Goal: Information Seeking & Learning: Learn about a topic

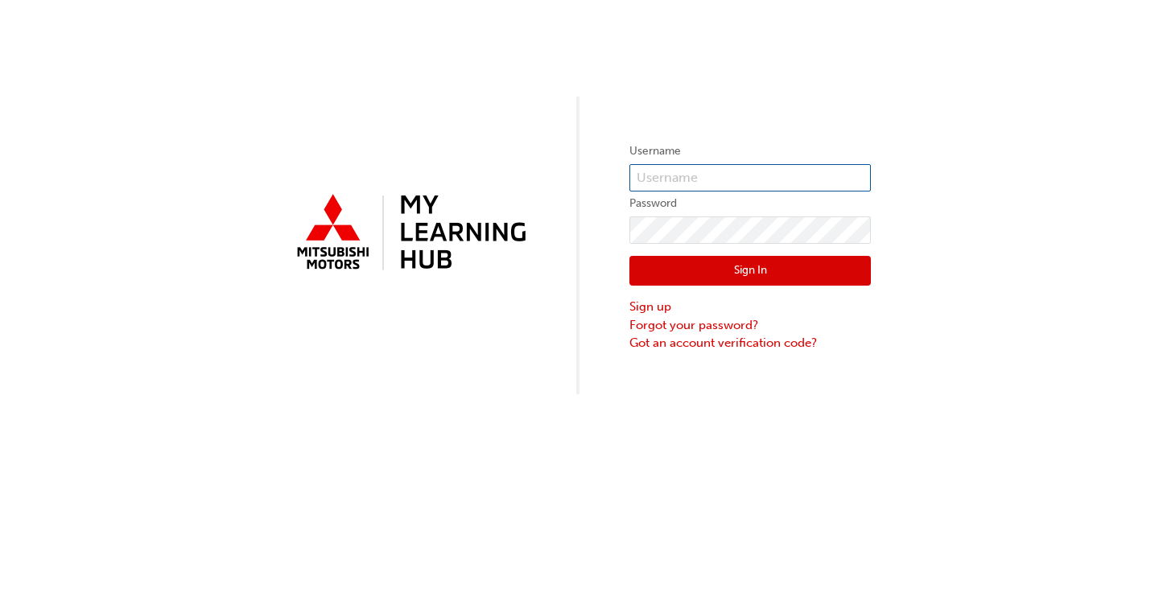
click at [672, 174] on input "text" at bounding box center [749, 177] width 241 height 27
type input "[EMAIL_ADDRESS][DOMAIN_NAME]"
click at [758, 266] on button "Sign In" at bounding box center [749, 271] width 241 height 31
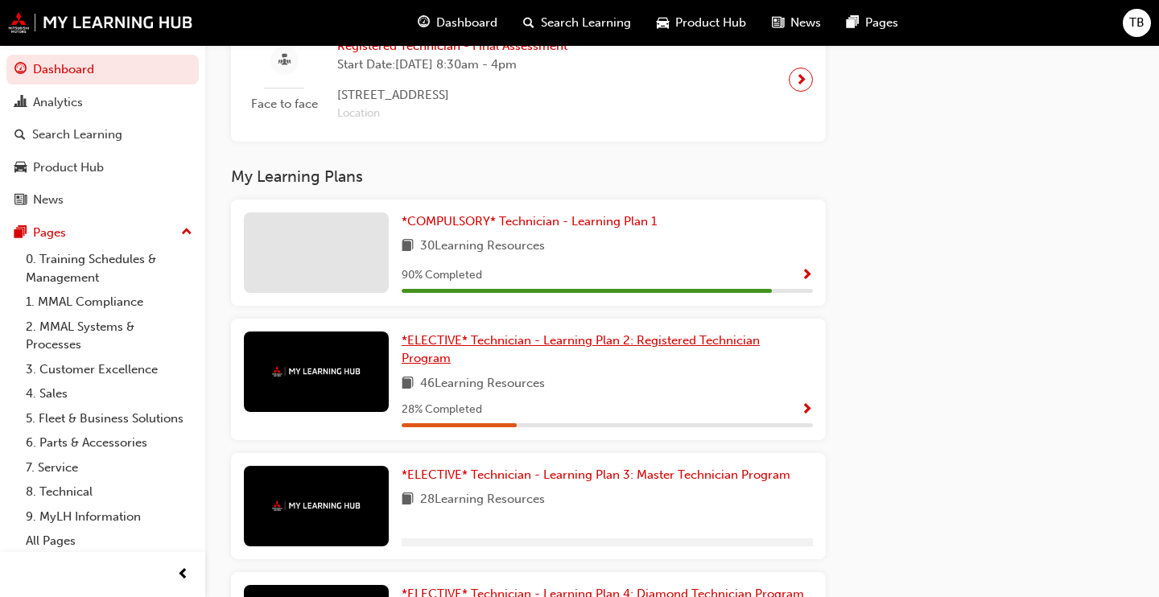
scroll to position [1831, 0]
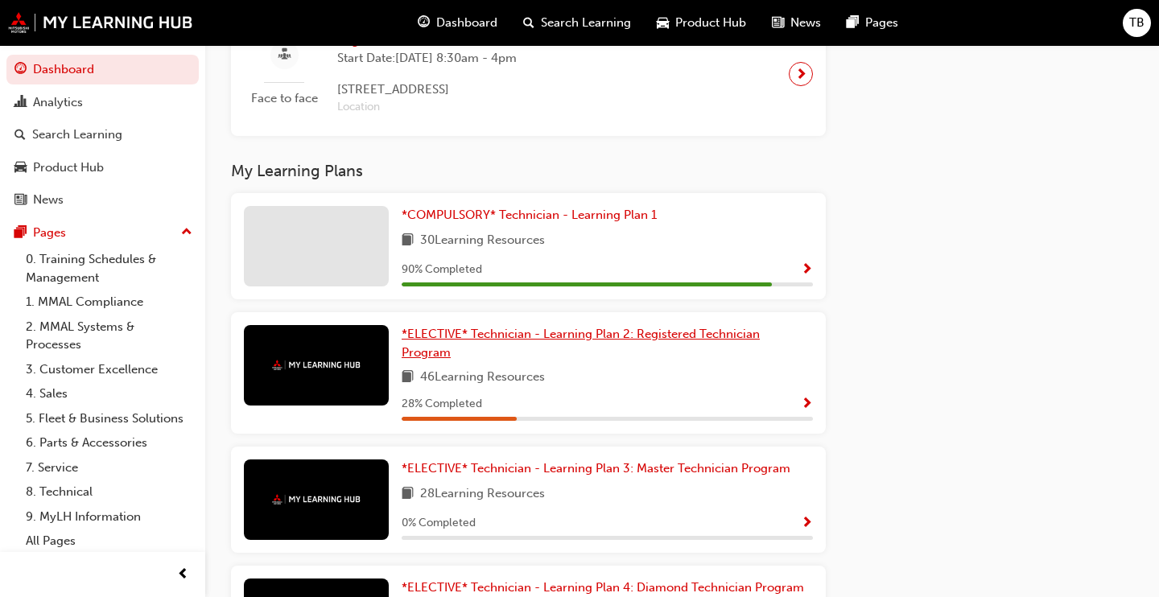
click at [516, 342] on span "*ELECTIVE* Technician - Learning Plan 2: Registered Technician Program" at bounding box center [581, 343] width 358 height 33
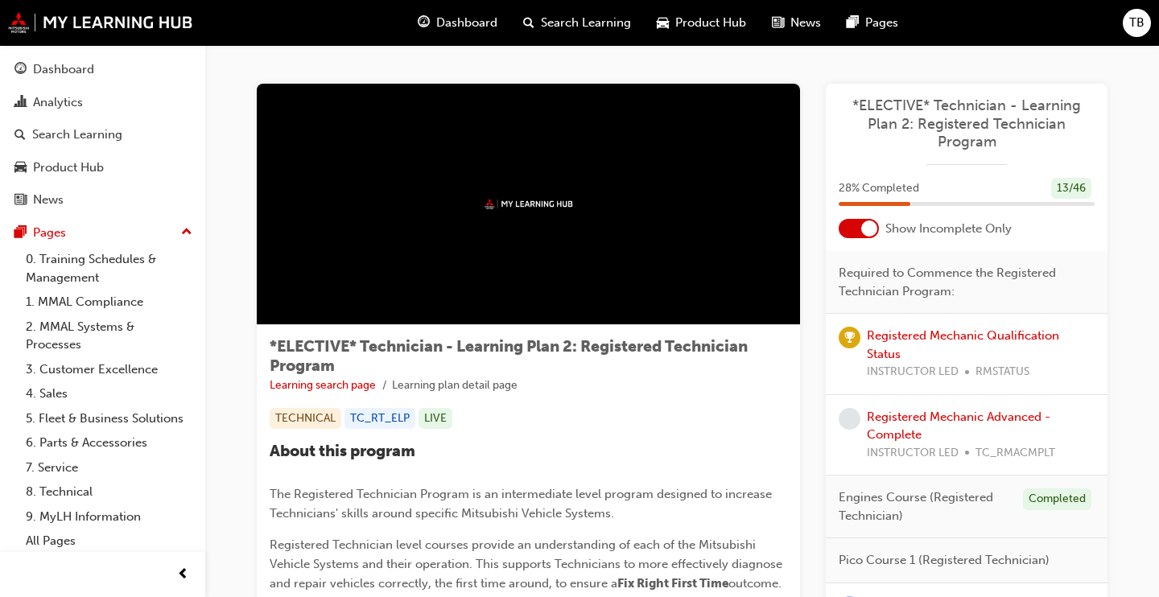
click at [869, 226] on div at bounding box center [869, 229] width 16 height 16
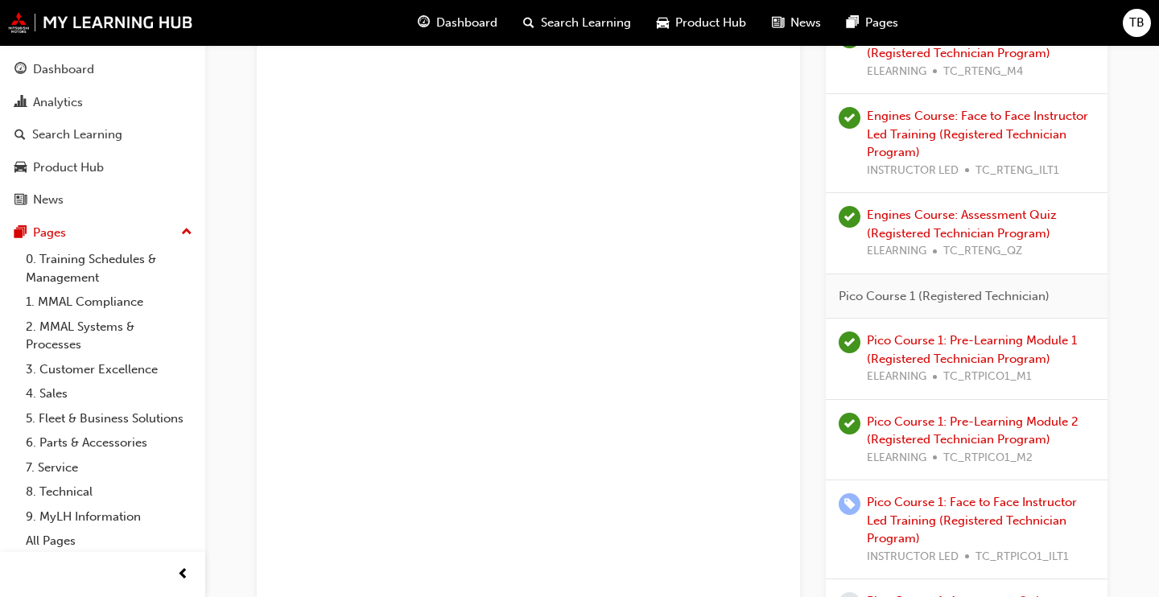
scroll to position [776, 0]
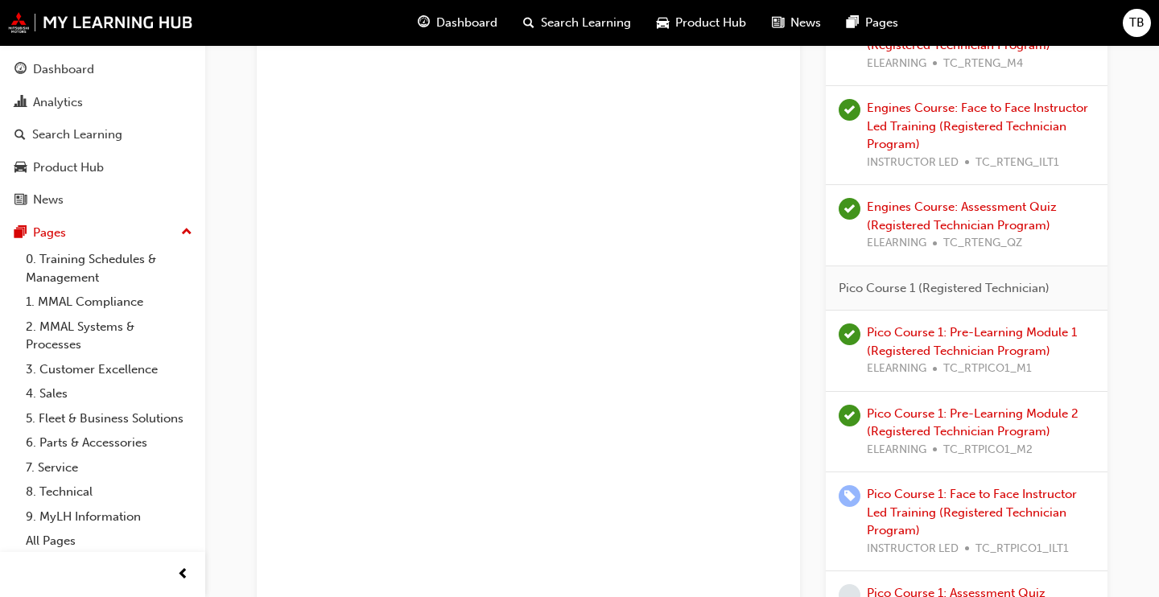
click at [960, 420] on div "Pico Course 1: Pre-Learning Module 2 (Registered Technician Program) ELEARNING …" at bounding box center [981, 432] width 228 height 55
click at [986, 415] on link "Pico Course 1: Pre-Learning Module 2 (Registered Technician Program)" at bounding box center [973, 422] width 212 height 33
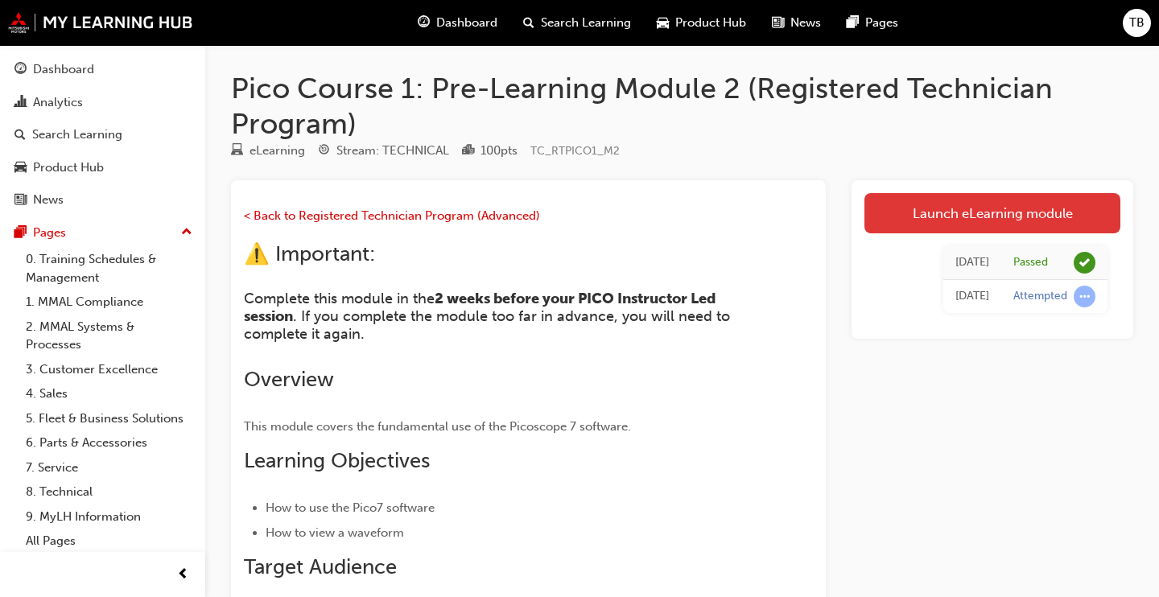
click at [963, 209] on link "Launch eLearning module" at bounding box center [992, 213] width 256 height 40
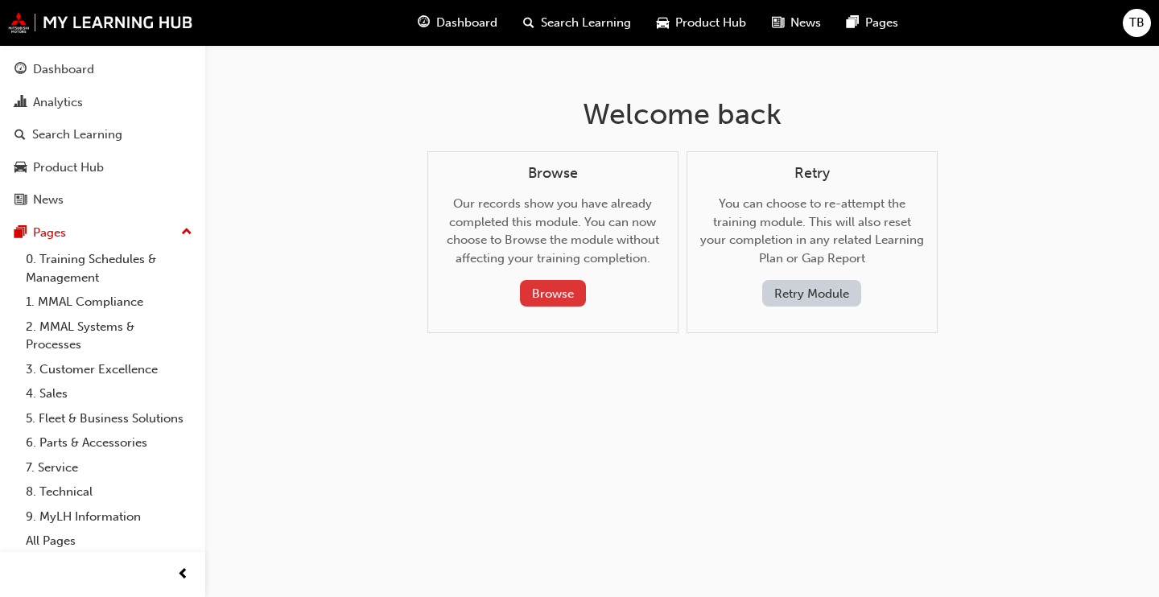
click at [535, 294] on button "Browse" at bounding box center [553, 293] width 66 height 27
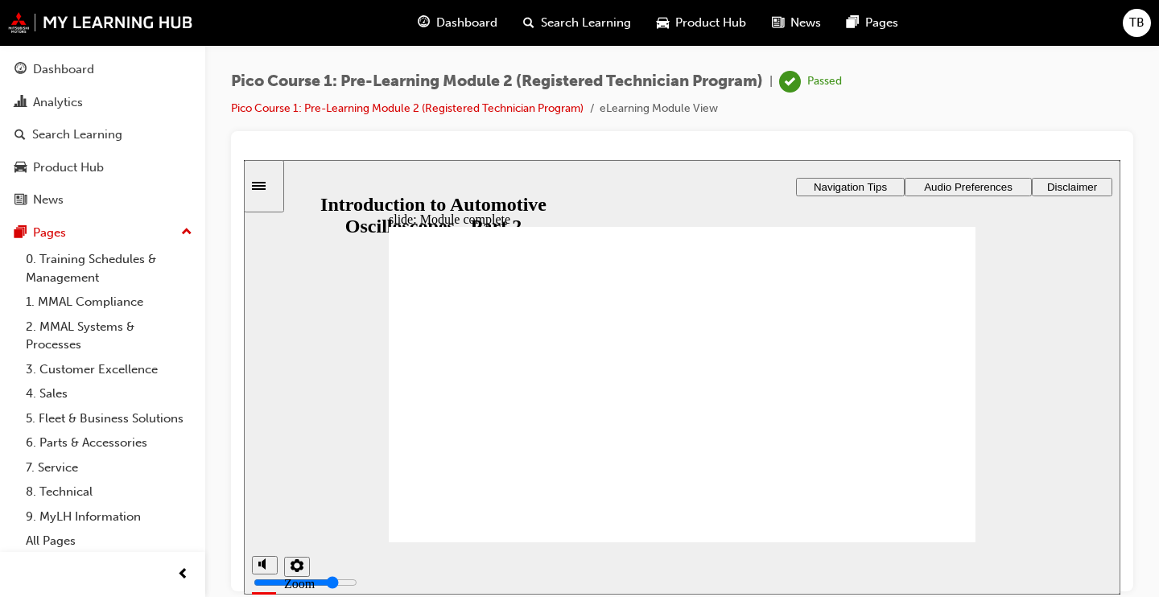
click at [295, 567] on icon "settings" at bounding box center [297, 565] width 13 height 13
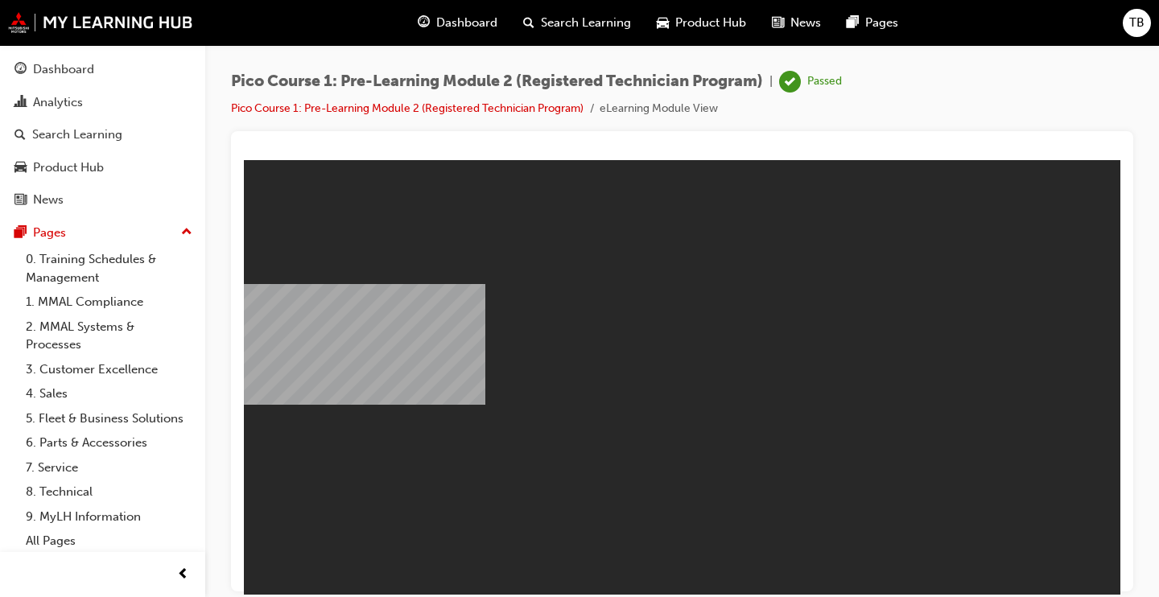
scroll to position [0, 0]
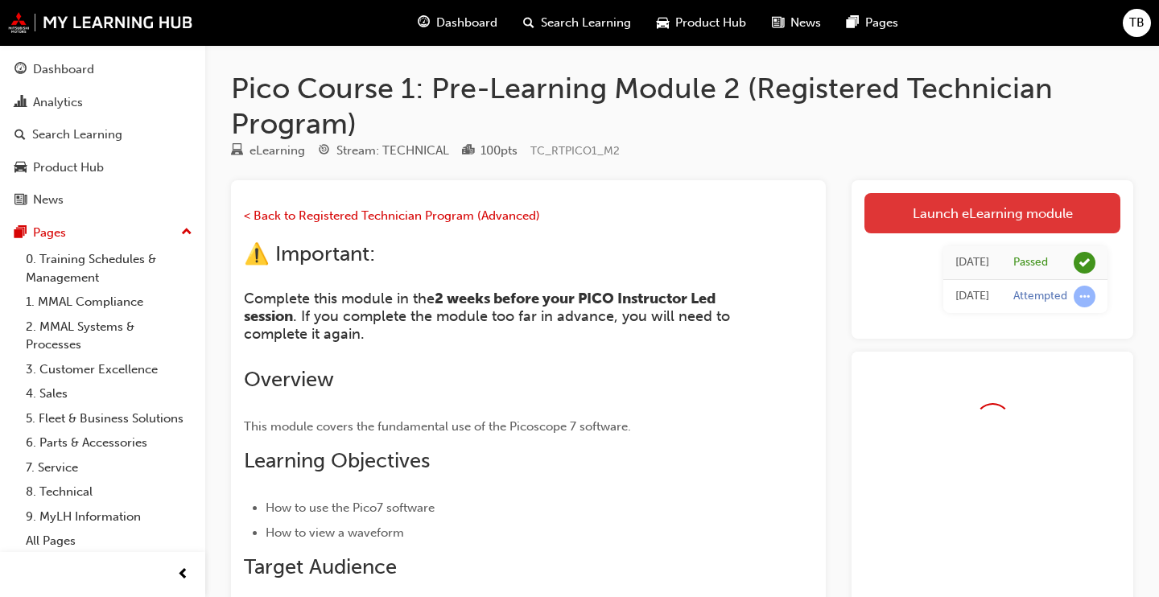
click at [975, 206] on link "Launch eLearning module" at bounding box center [992, 213] width 256 height 40
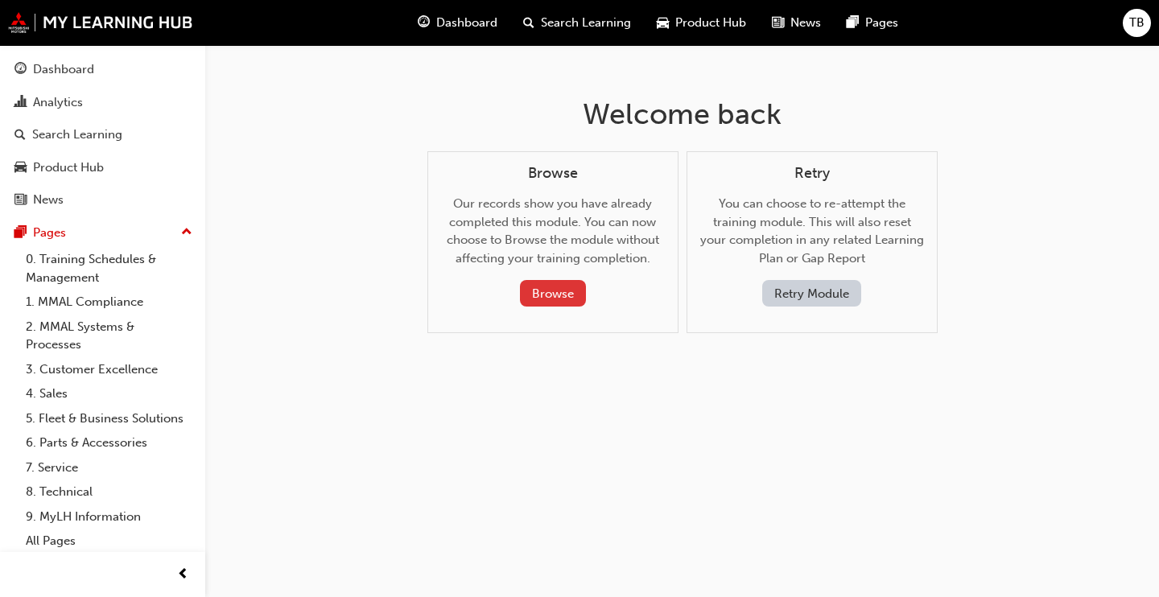
click at [538, 289] on button "Browse" at bounding box center [553, 293] width 66 height 27
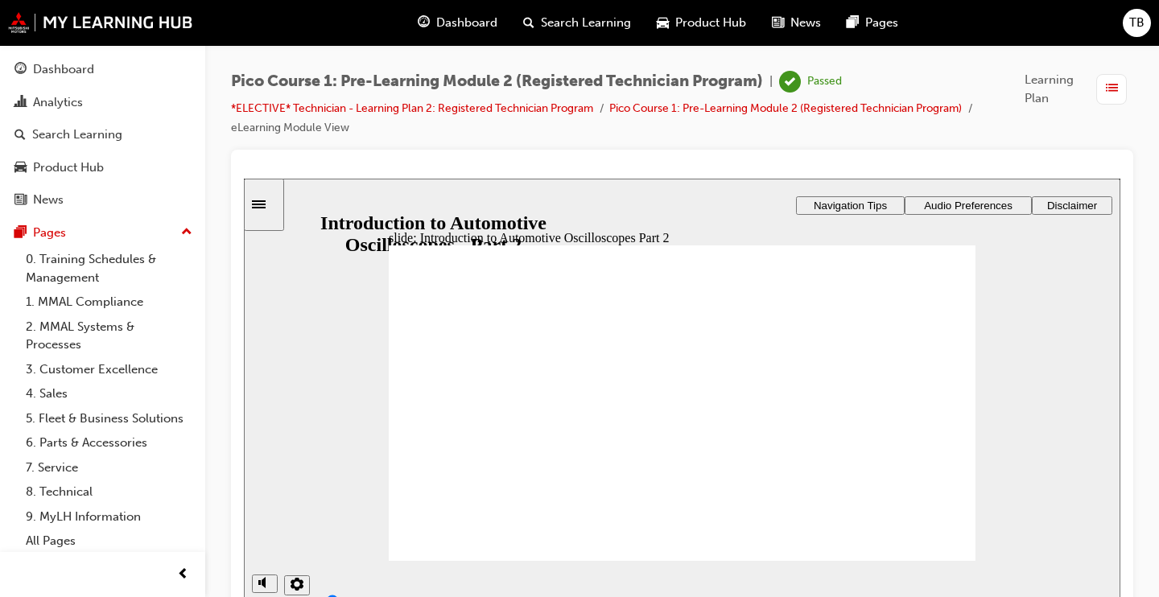
scroll to position [15, 0]
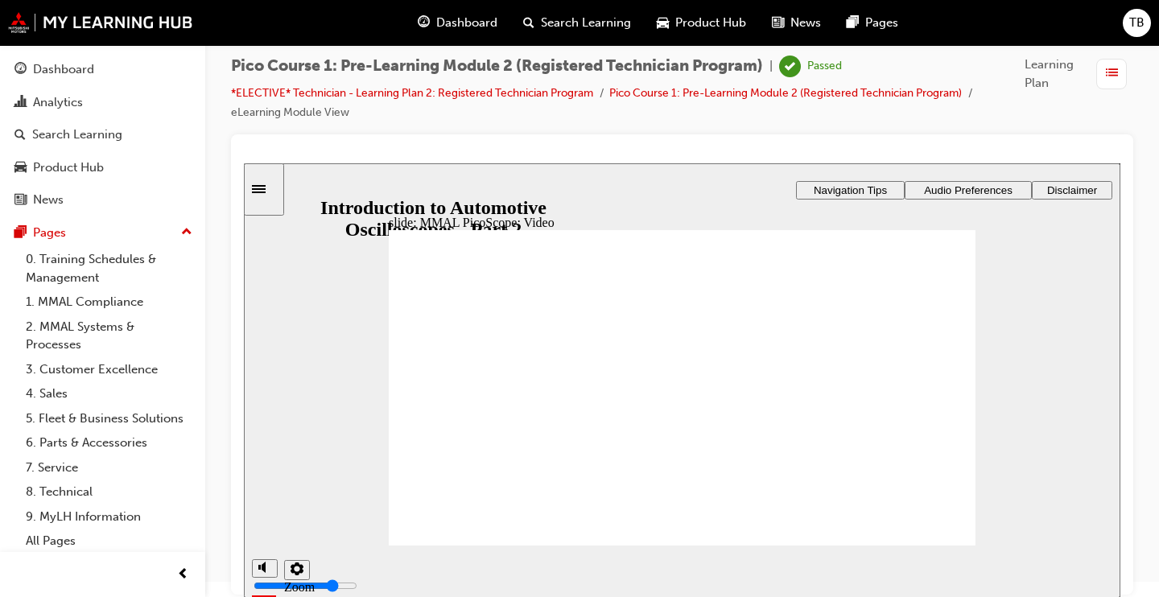
click at [973, 189] on span "Audio Preferences" at bounding box center [968, 190] width 89 height 12
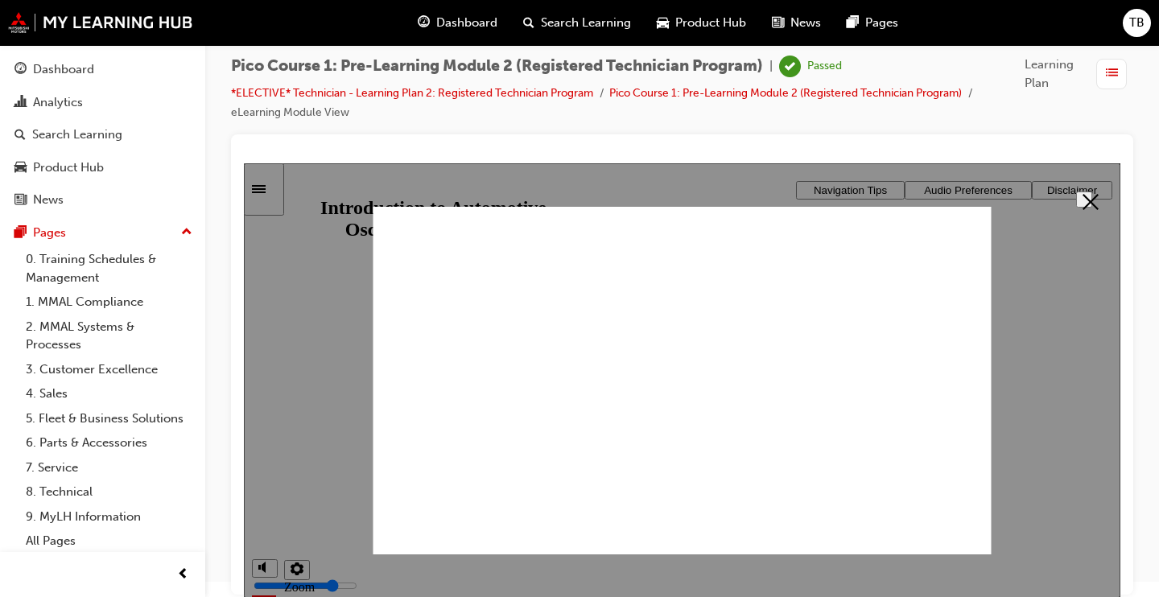
click at [973, 189] on div at bounding box center [682, 380] width 876 height 435
click at [1089, 204] on polygon "Close" at bounding box center [1090, 202] width 16 height 16
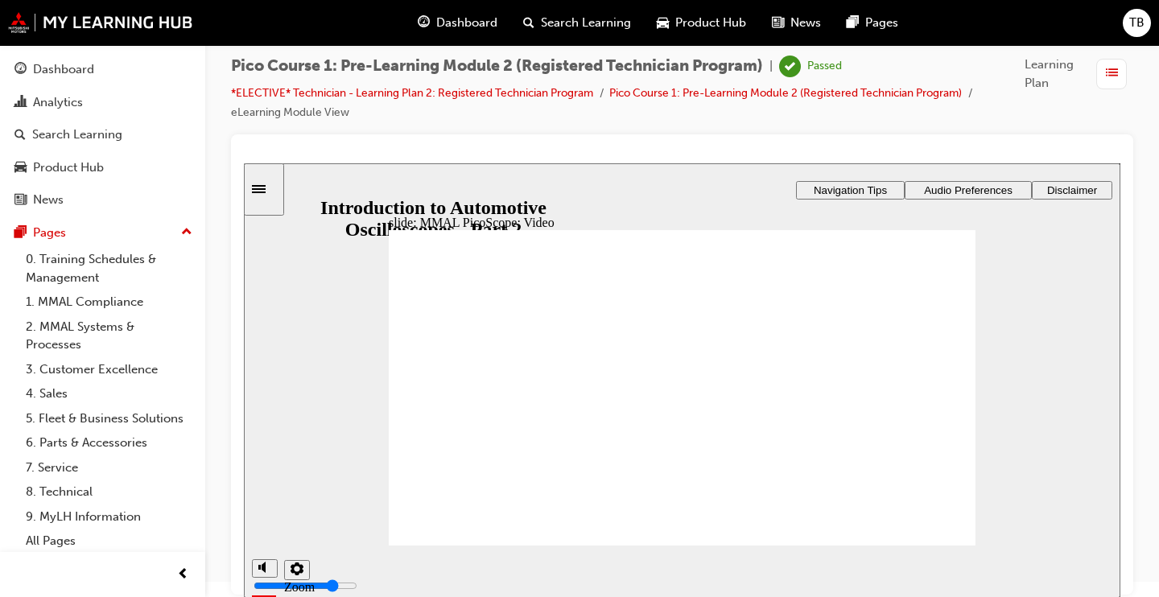
click at [834, 193] on span "Navigation Tips" at bounding box center [850, 190] width 73 height 12
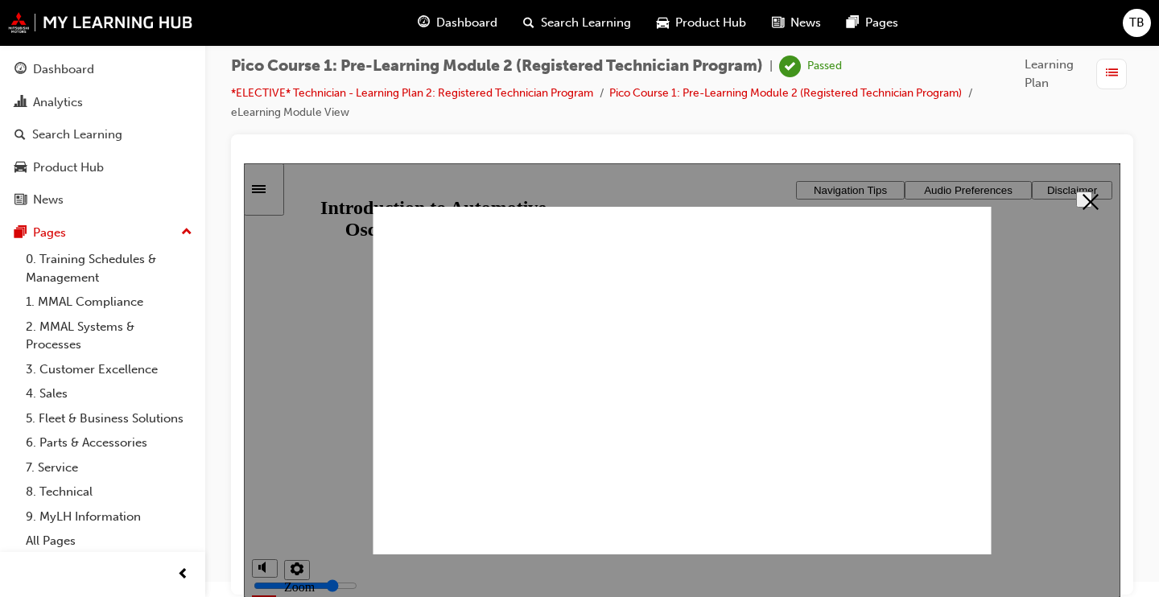
click at [834, 193] on div at bounding box center [682, 380] width 876 height 435
click at [1084, 207] on icon "Close" at bounding box center [1090, 202] width 16 height 16
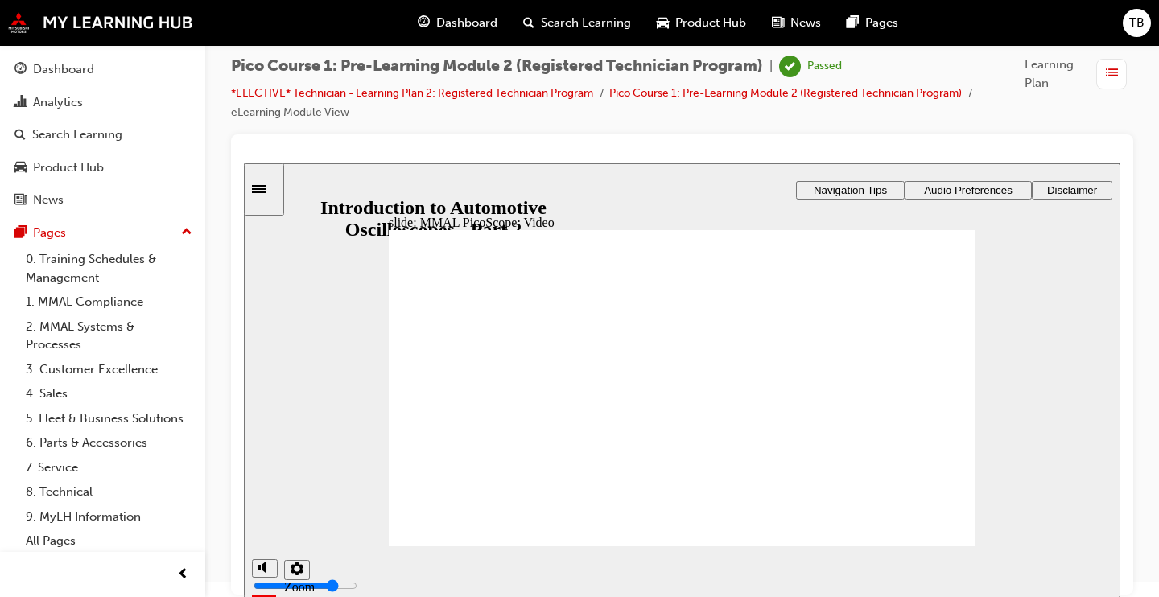
click at [1057, 194] on span "Disclaimer" at bounding box center [1072, 190] width 50 height 12
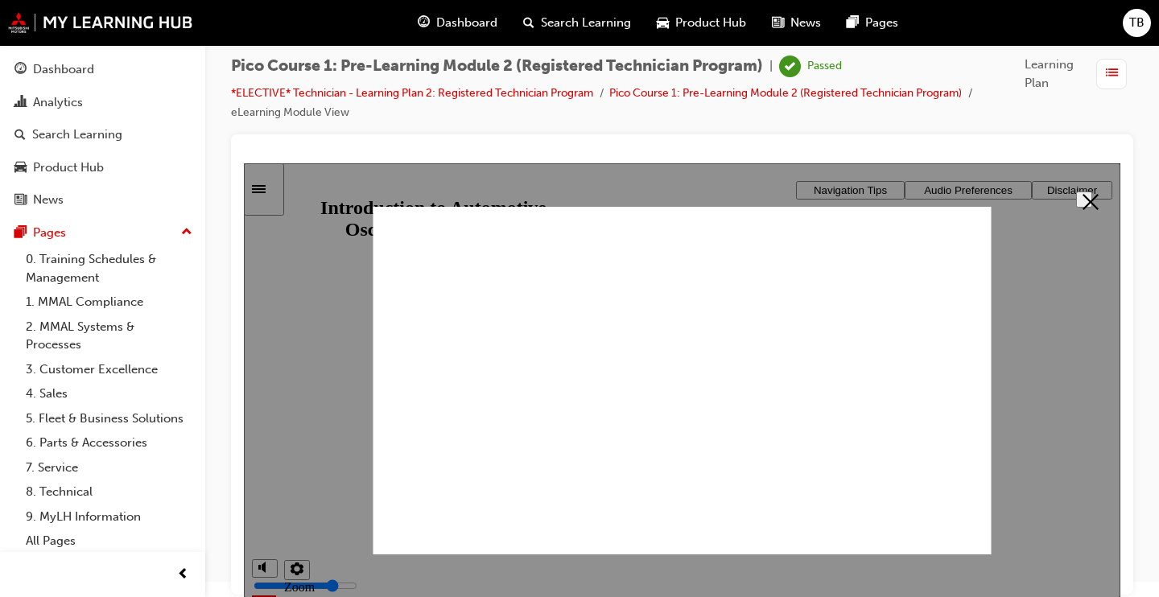
click at [1092, 198] on button "Close" at bounding box center [1084, 200] width 16 height 16
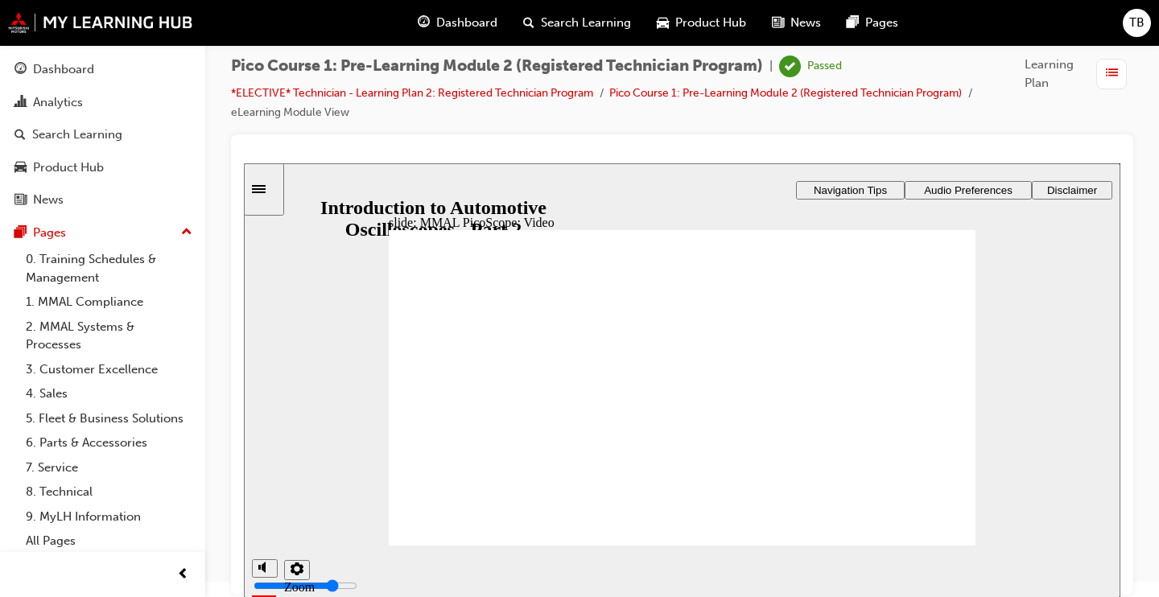
click at [439, 192] on div "slide: MMAL PicoScope: Video Rectangle 1 Rectangle 3 MMAL PicoScope: Video play…" at bounding box center [682, 380] width 876 height 435
click at [836, 188] on span "Navigation Tips" at bounding box center [850, 190] width 73 height 12
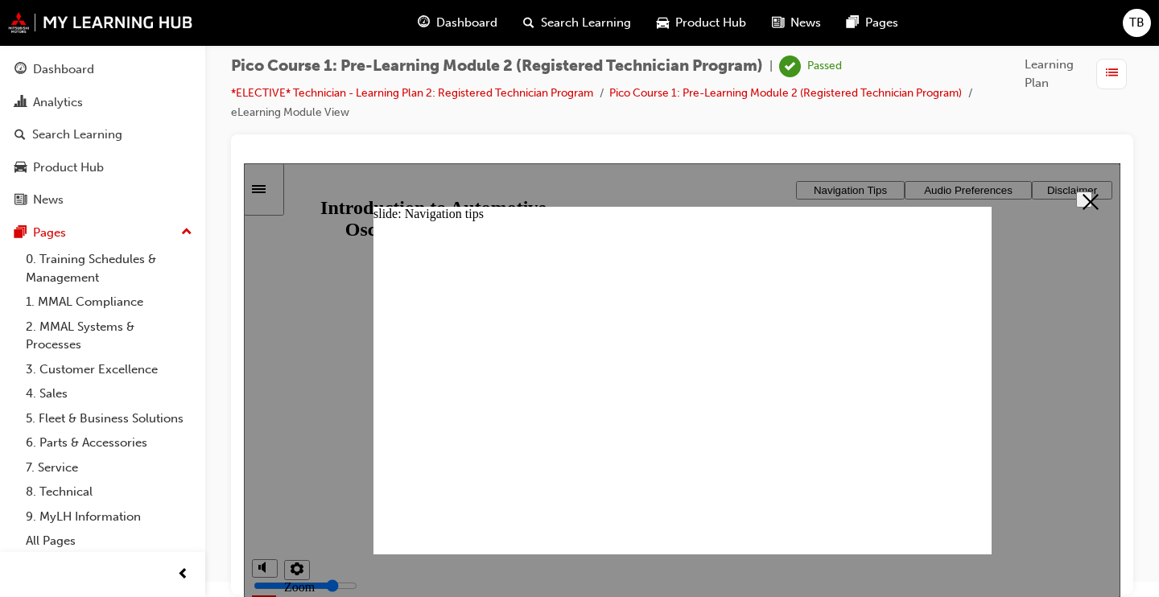
click at [1088, 208] on button "Close" at bounding box center [1084, 200] width 16 height 16
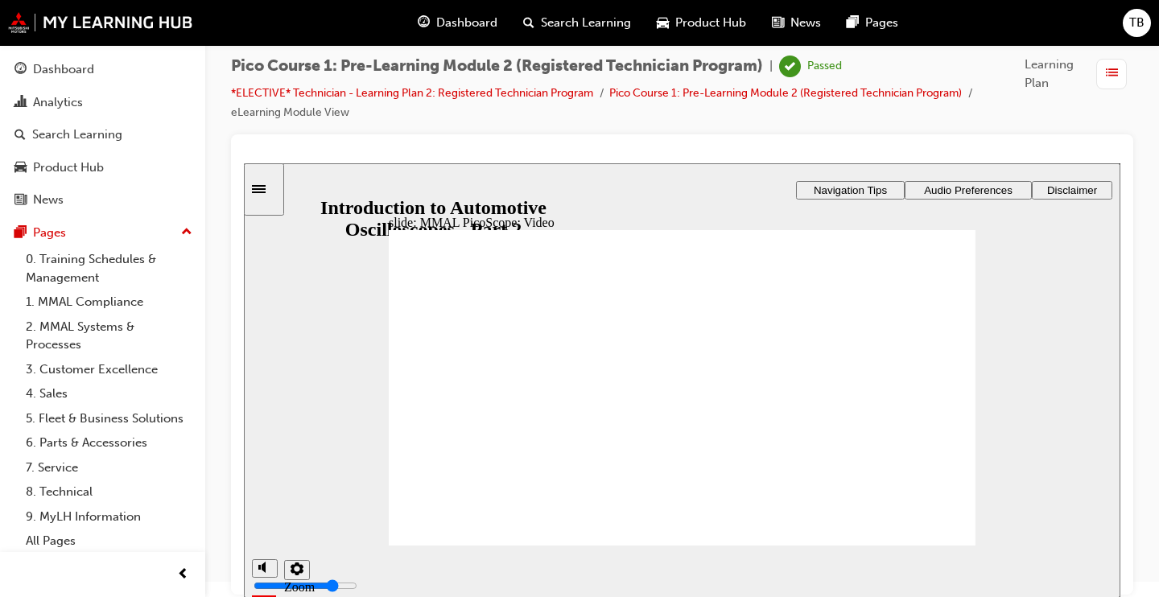
click at [931, 188] on span "Audio Preferences" at bounding box center [968, 190] width 89 height 12
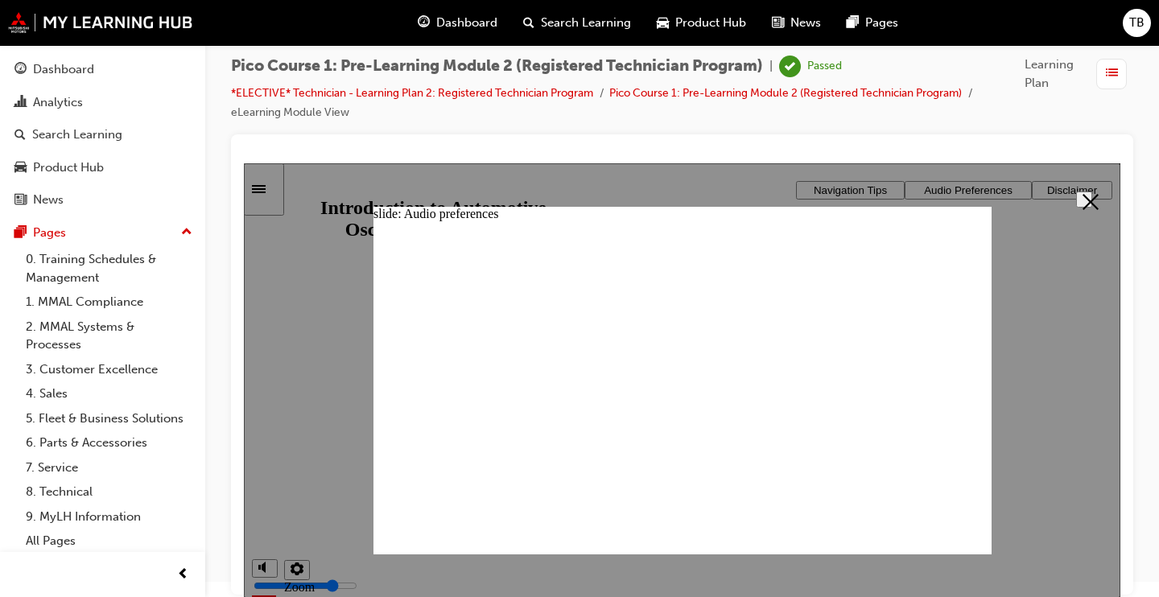
click at [1089, 208] on button "Close" at bounding box center [1084, 200] width 16 height 16
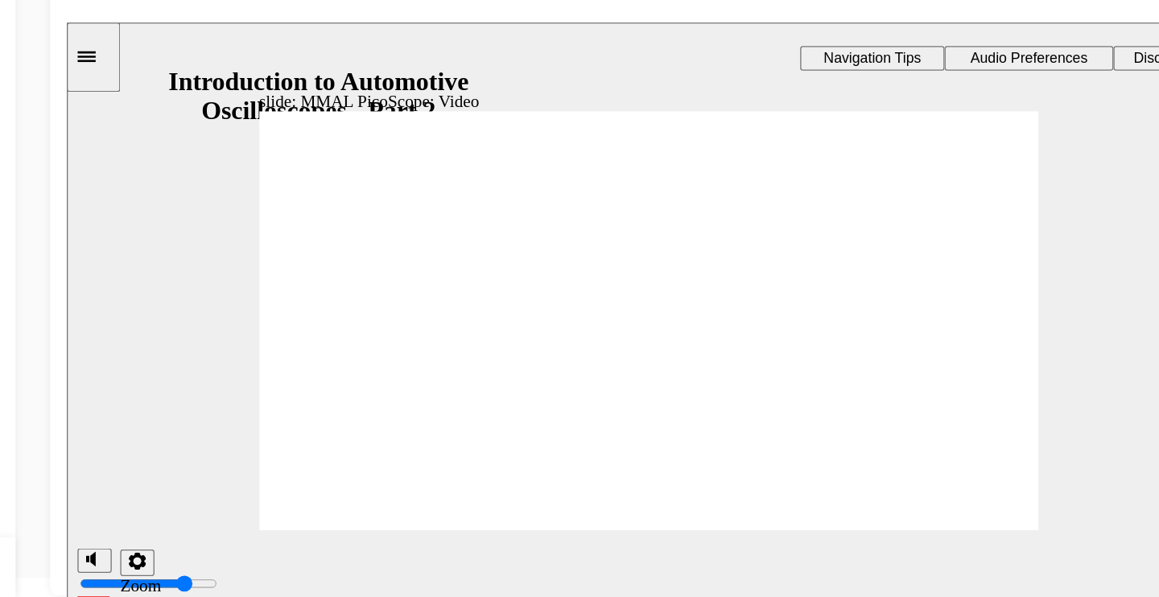
scroll to position [14, 0]
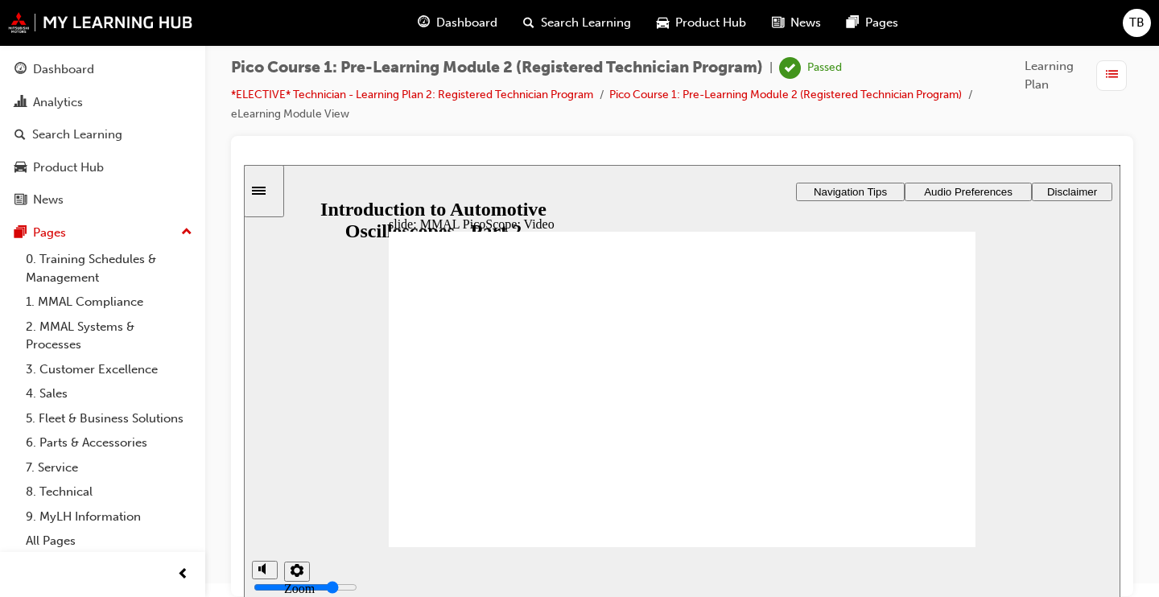
drag, startPoint x: 771, startPoint y: 369, endPoint x: 768, endPoint y: 311, distance: 58.0
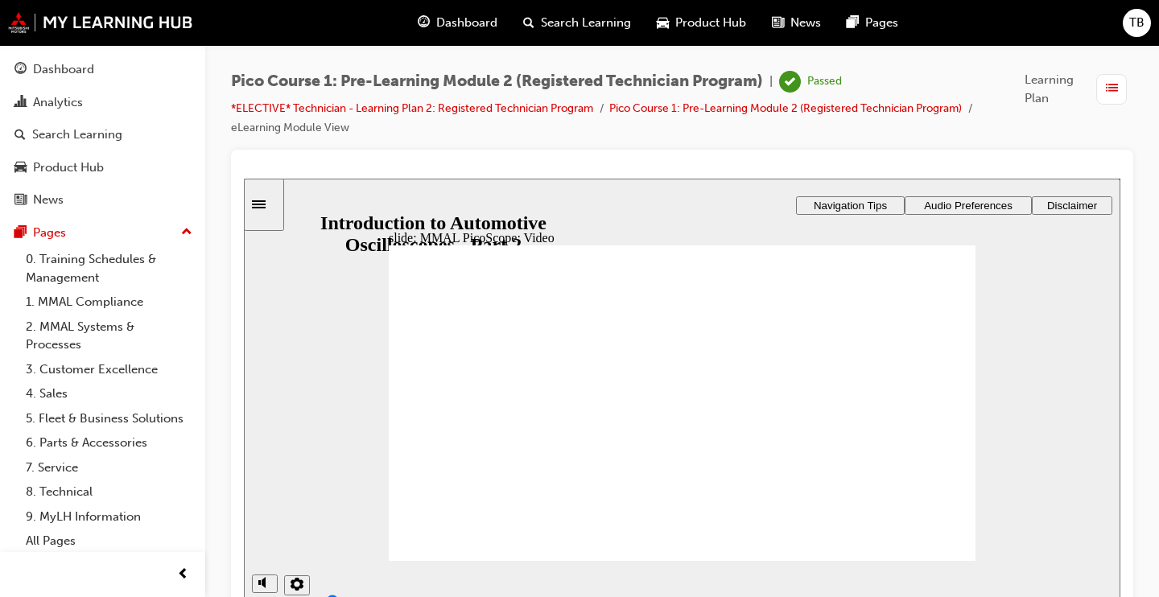
scroll to position [15, 0]
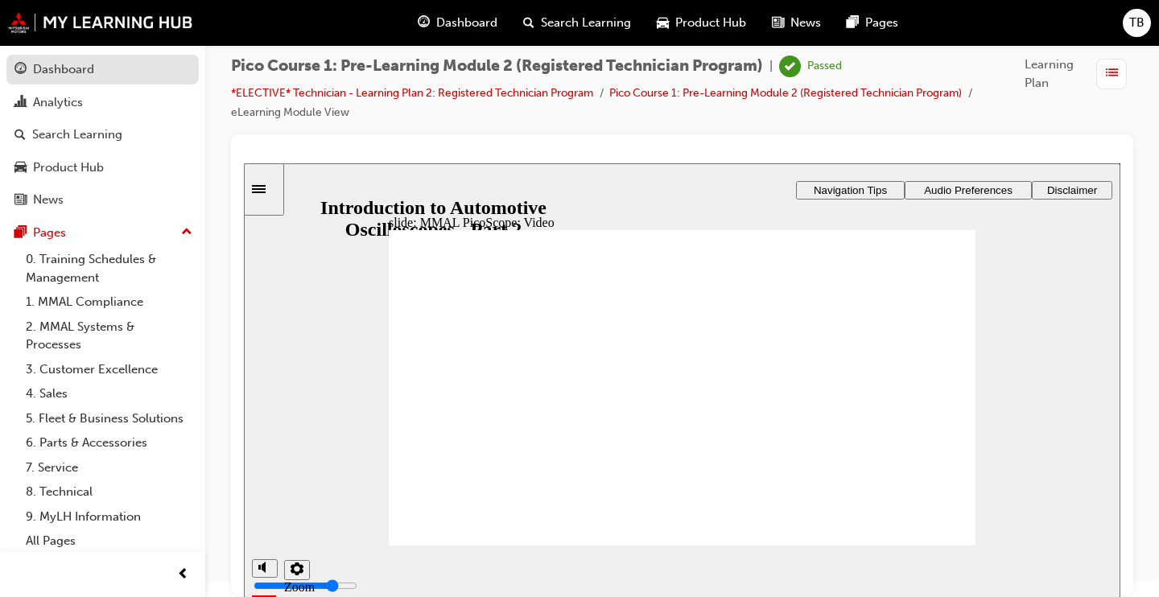
click at [79, 60] on div "Dashboard" at bounding box center [102, 70] width 176 height 20
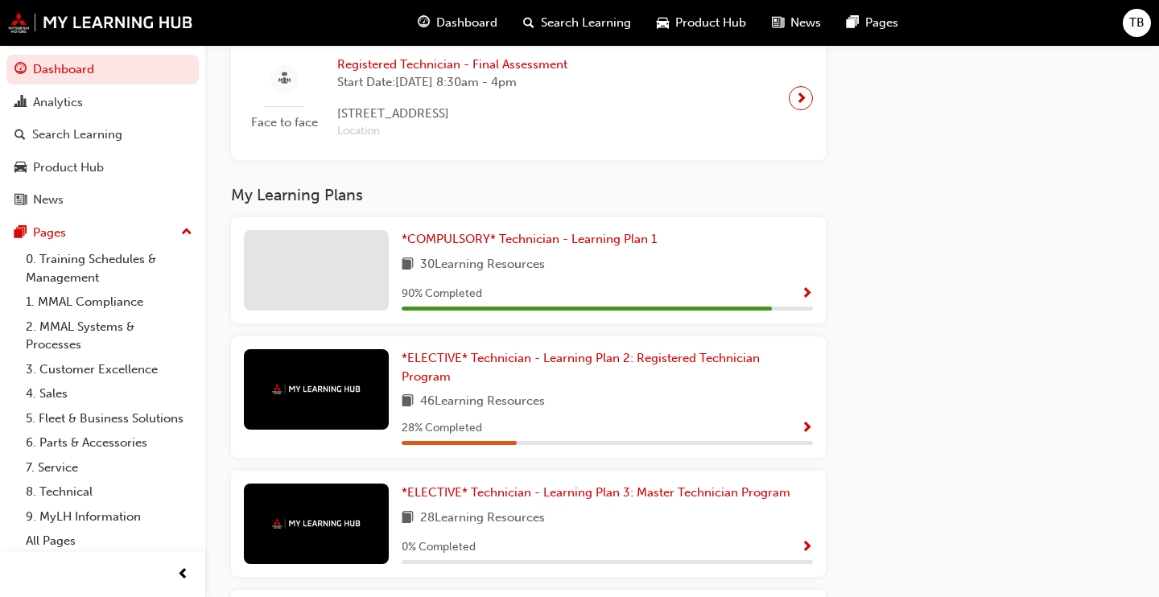
scroll to position [1814, 0]
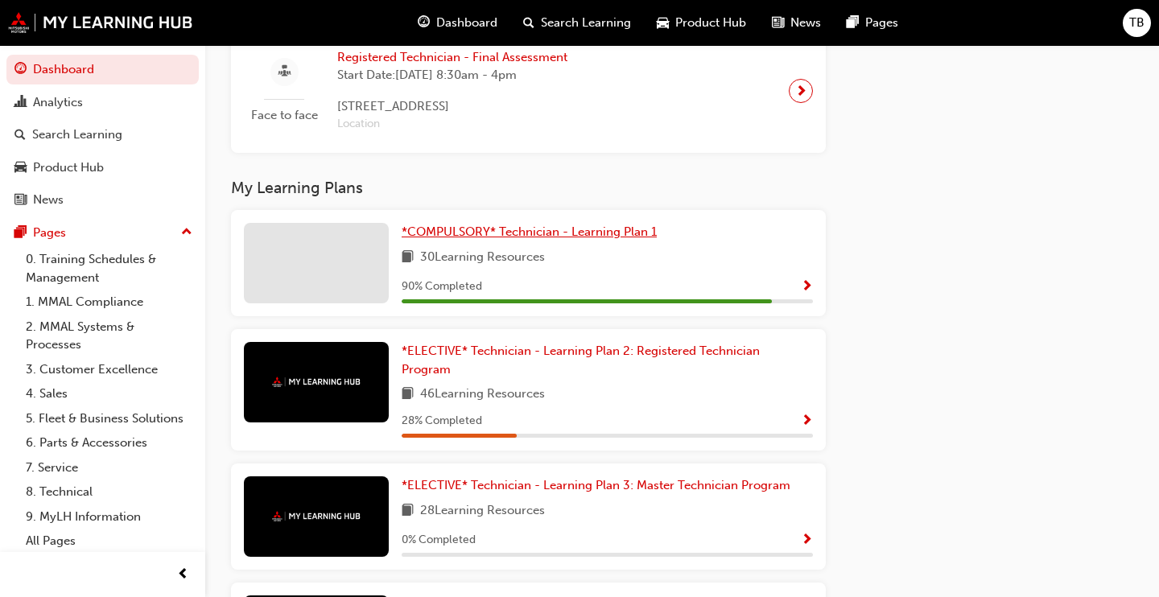
click at [533, 231] on span "*COMPULSORY* Technician - Learning Plan 1" at bounding box center [529, 232] width 255 height 14
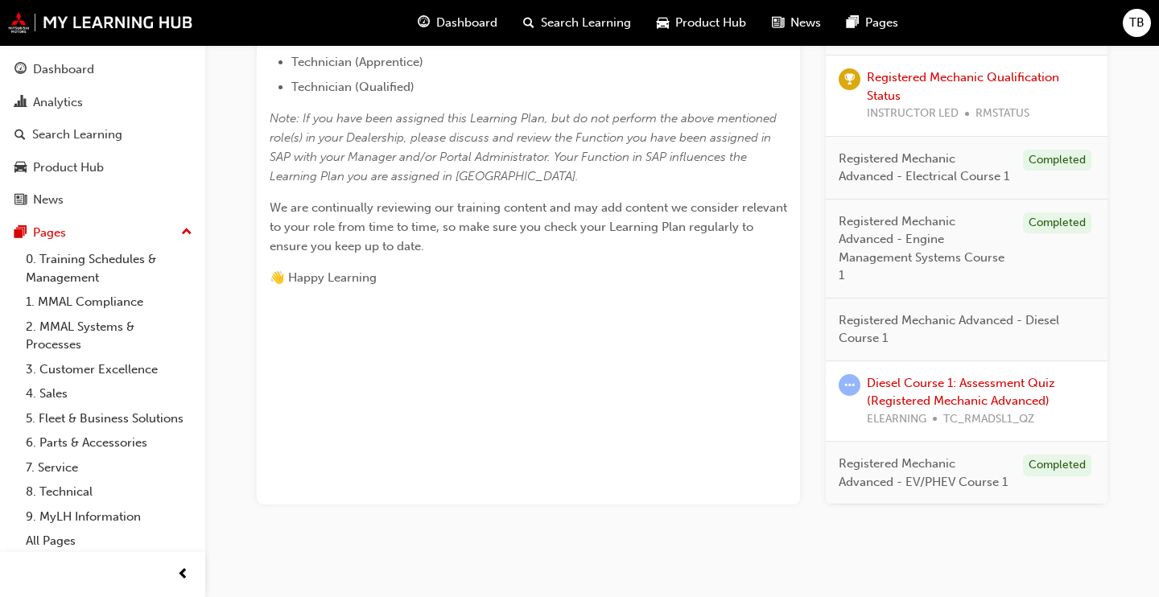
scroll to position [719, 0]
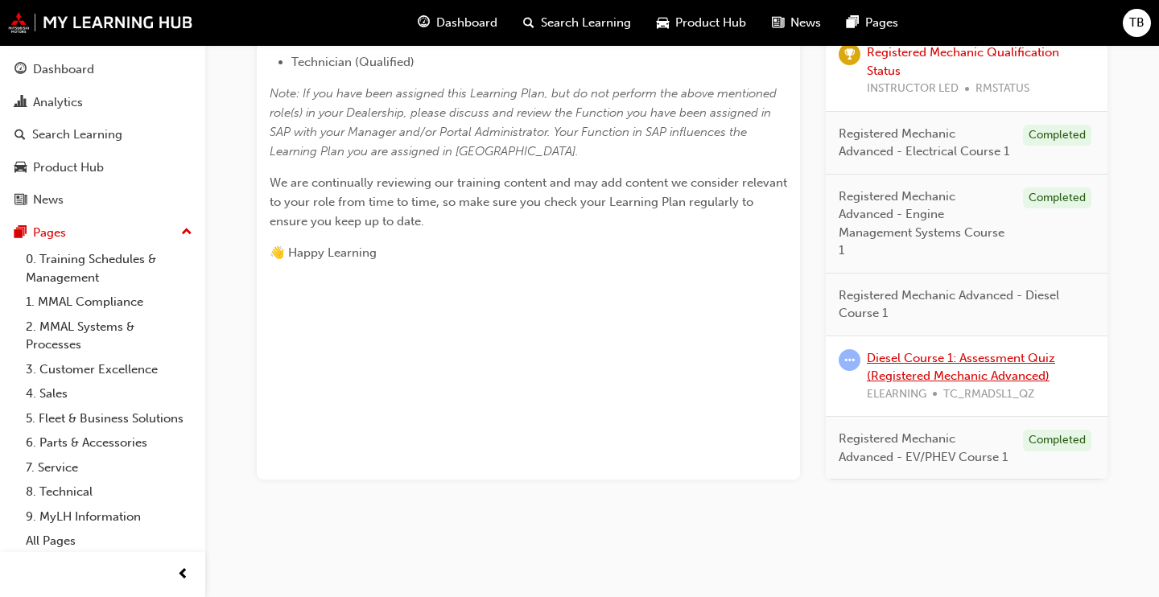
click at [969, 368] on link "Diesel Course 1: Assessment Quiz (Registered Mechanic Advanced)" at bounding box center [961, 367] width 188 height 33
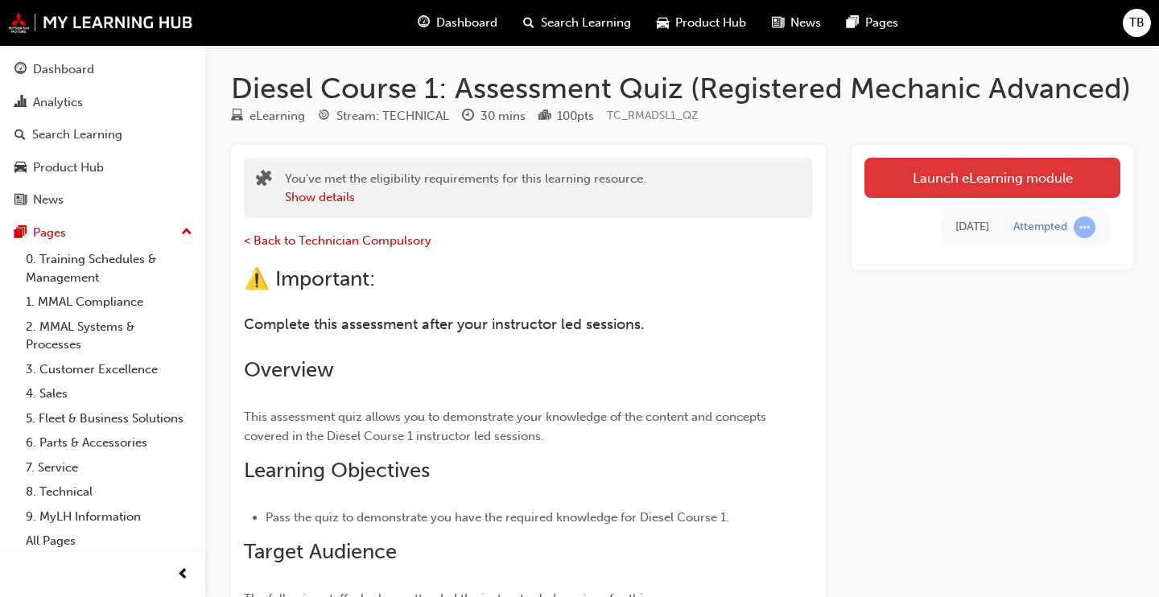
click at [909, 175] on link "Launch eLearning module" at bounding box center [992, 178] width 256 height 40
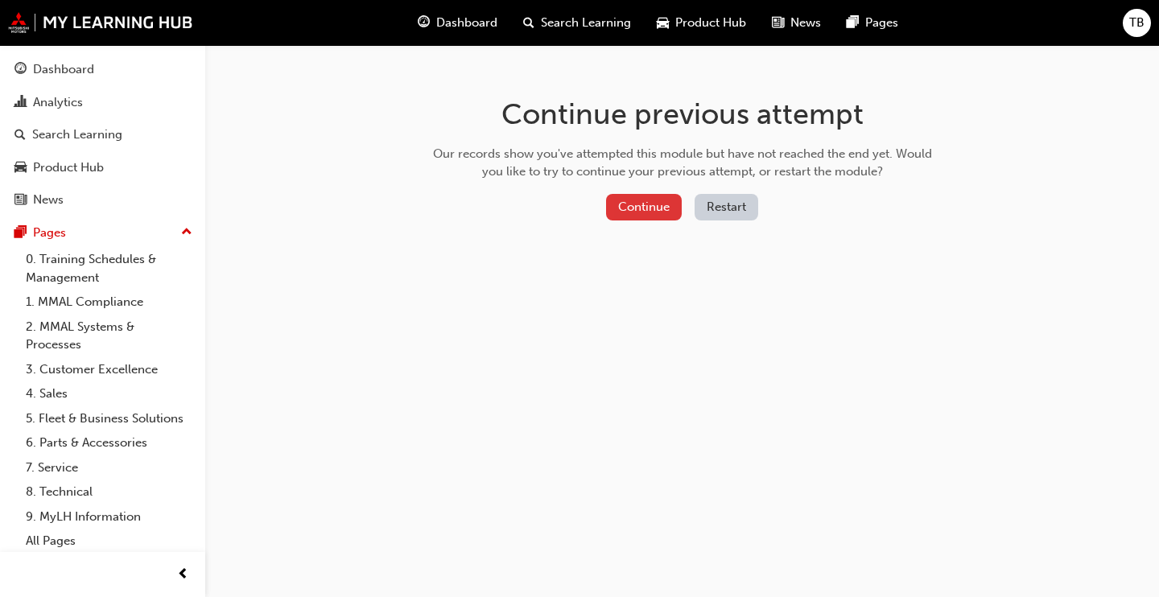
click at [643, 210] on button "Continue" at bounding box center [644, 207] width 76 height 27
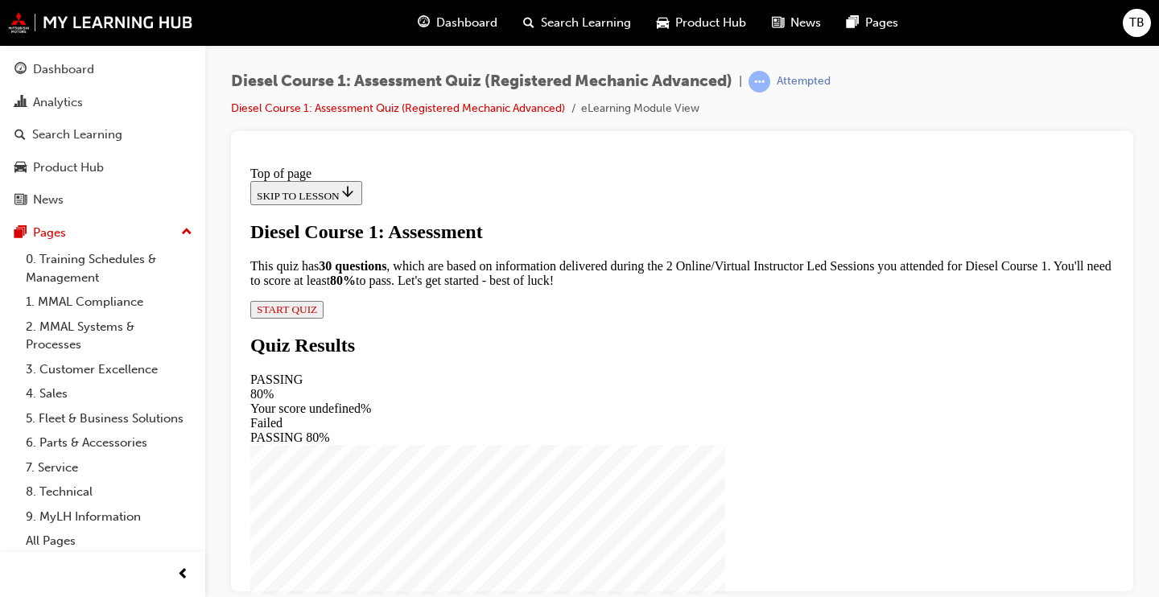
scroll to position [121, 0]
click at [317, 315] on span "START QUIZ" at bounding box center [287, 309] width 60 height 12
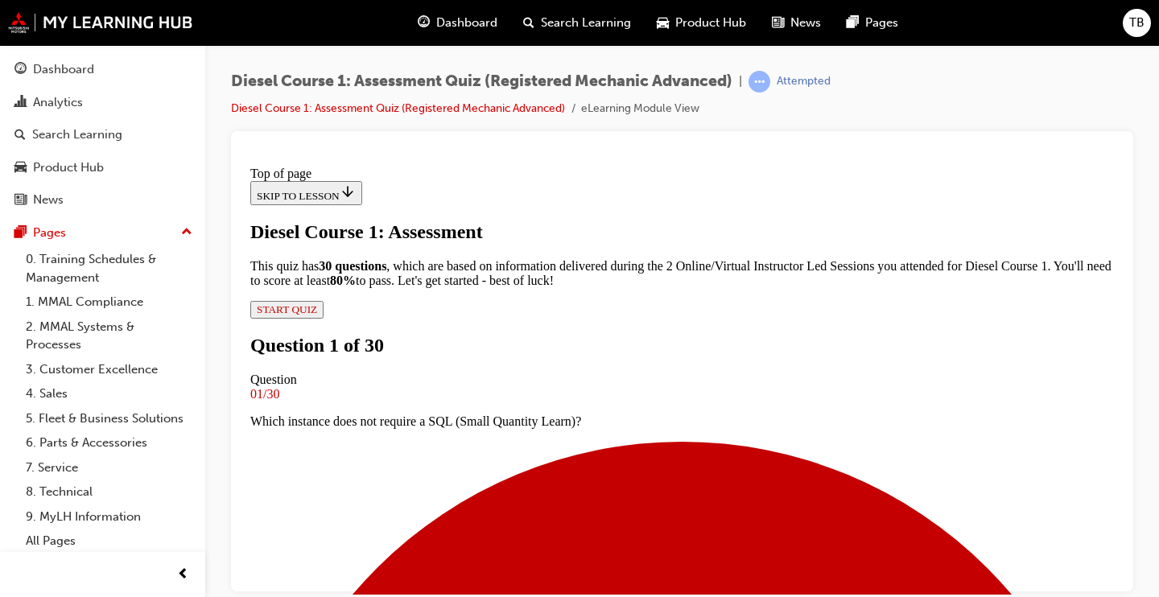
scroll to position [168, 0]
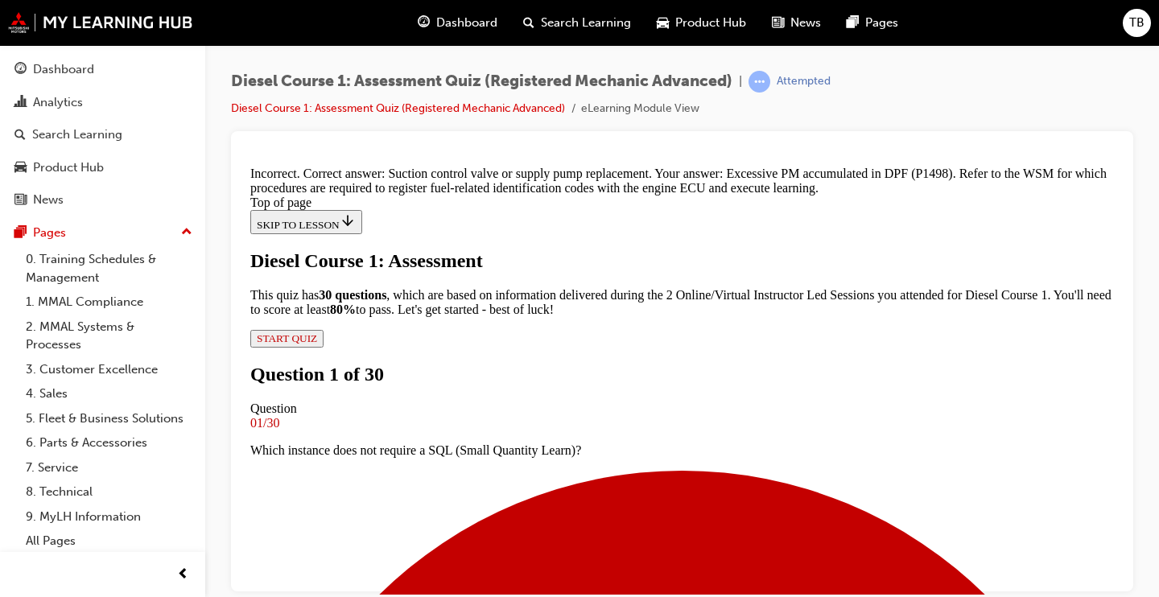
scroll to position [0, 0]
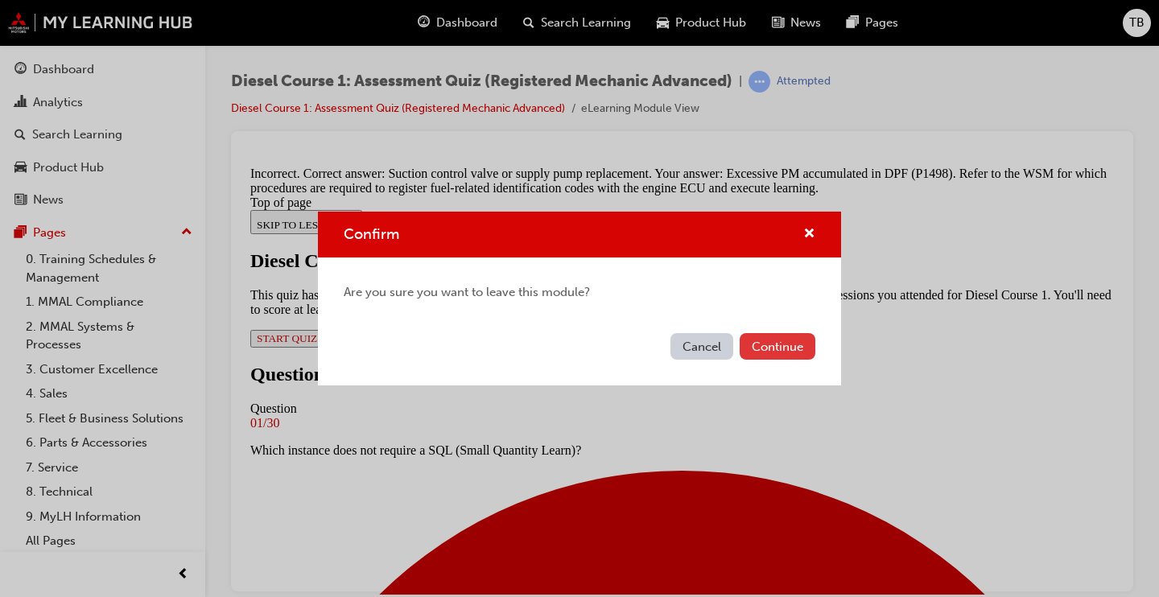
click at [789, 351] on button "Continue" at bounding box center [778, 346] width 76 height 27
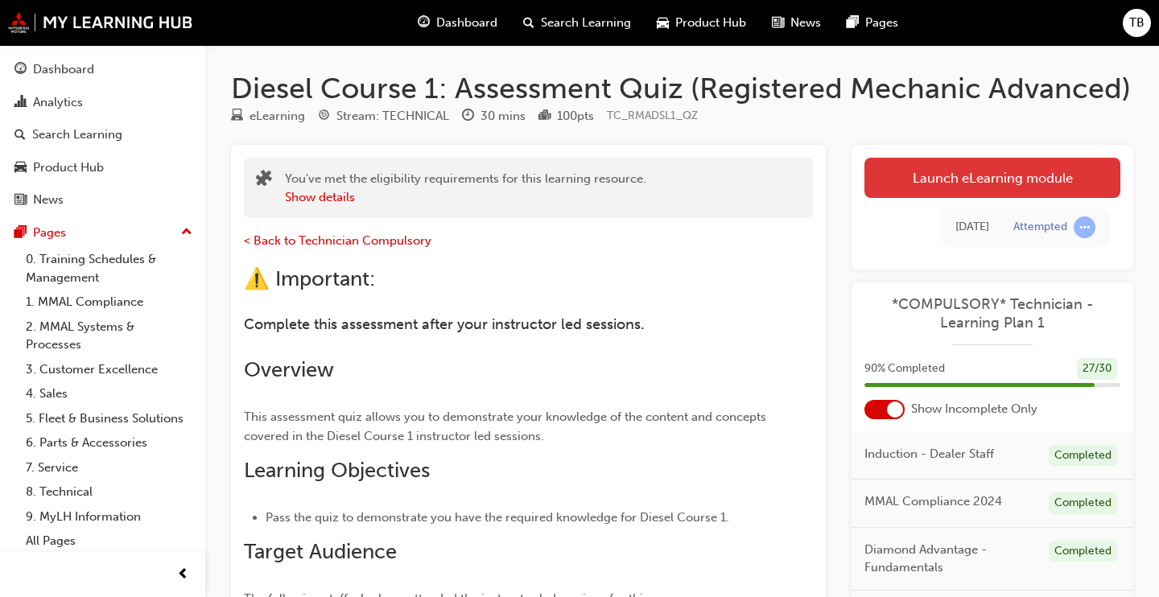
click at [953, 183] on link "Launch eLearning module" at bounding box center [992, 178] width 256 height 40
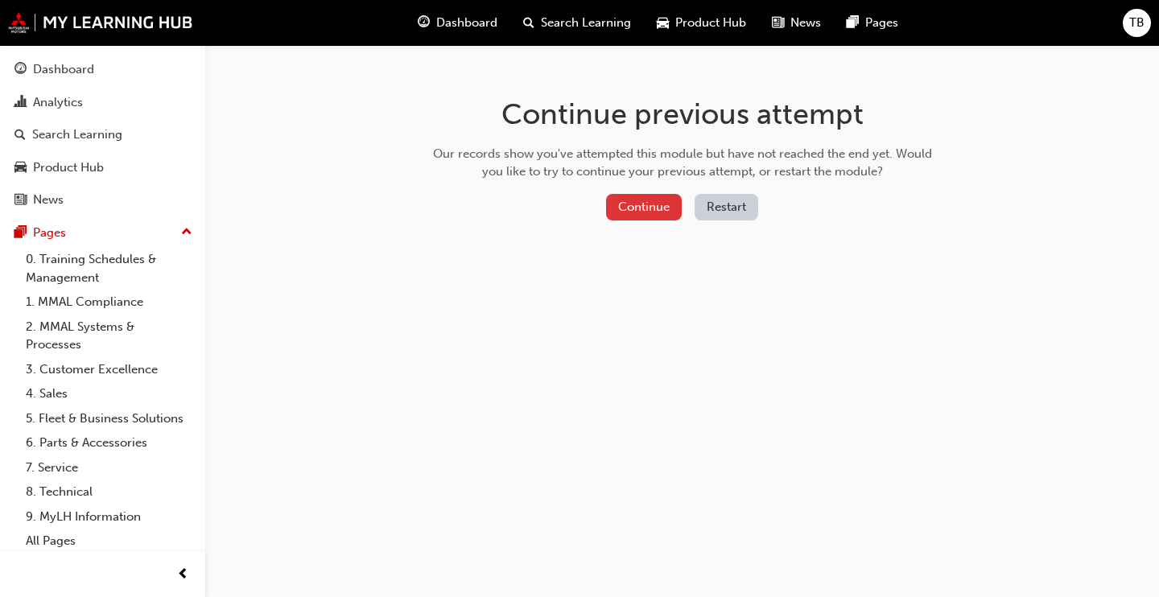
click at [629, 199] on button "Continue" at bounding box center [644, 207] width 76 height 27
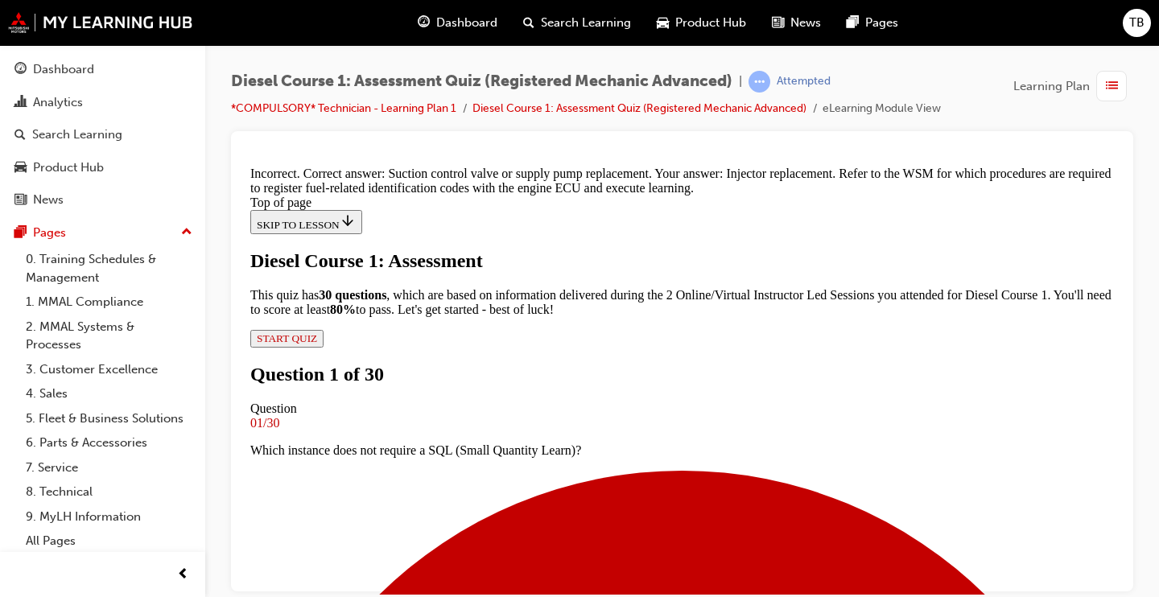
scroll to position [188, 0]
click at [83, 77] on div "Dashboard" at bounding box center [63, 69] width 61 height 19
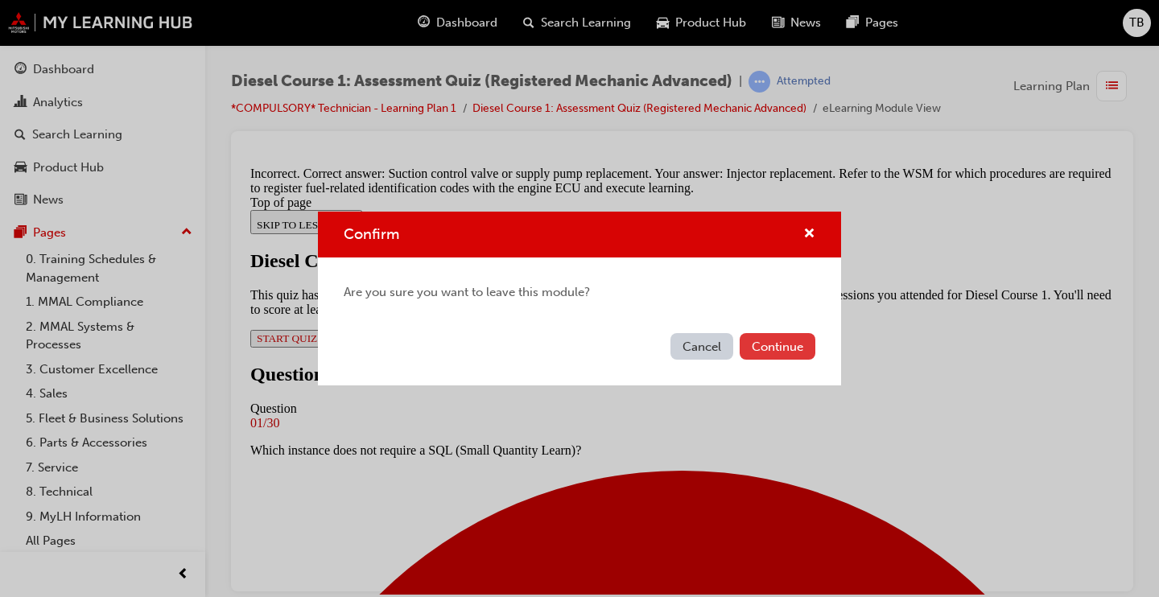
click at [786, 346] on button "Continue" at bounding box center [778, 346] width 76 height 27
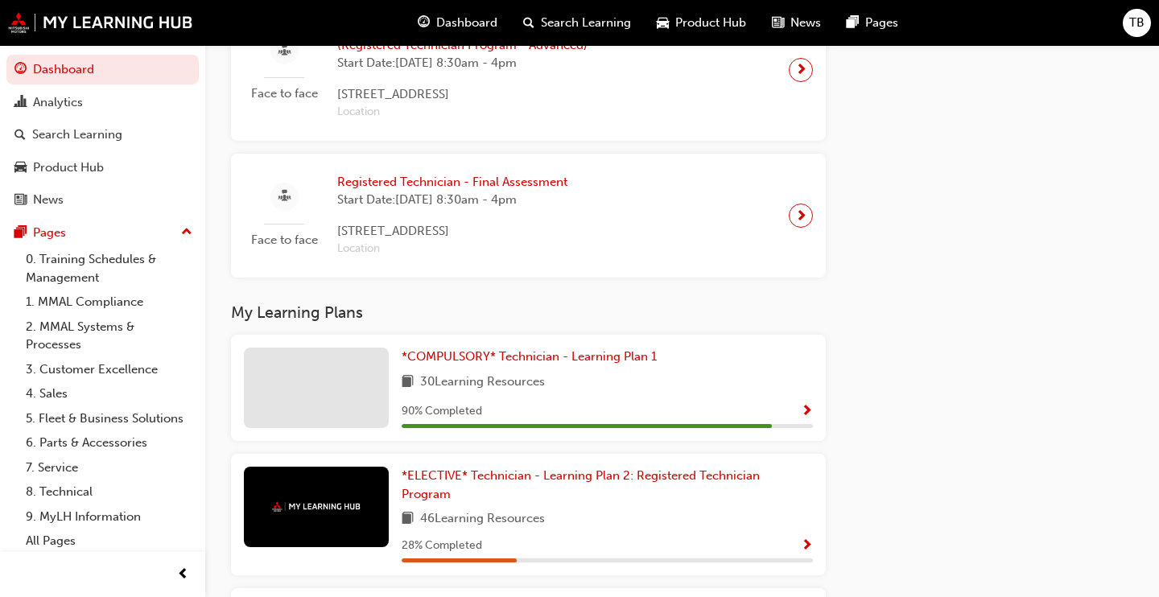
scroll to position [1762, 0]
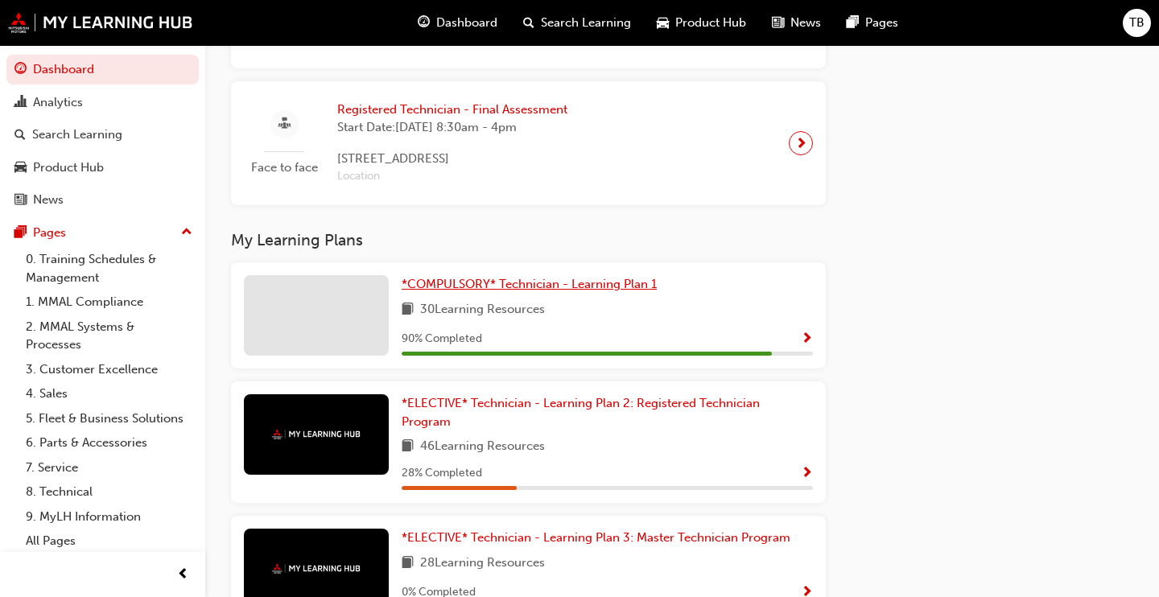
click at [567, 291] on span "*COMPULSORY* Technician - Learning Plan 1" at bounding box center [529, 284] width 255 height 14
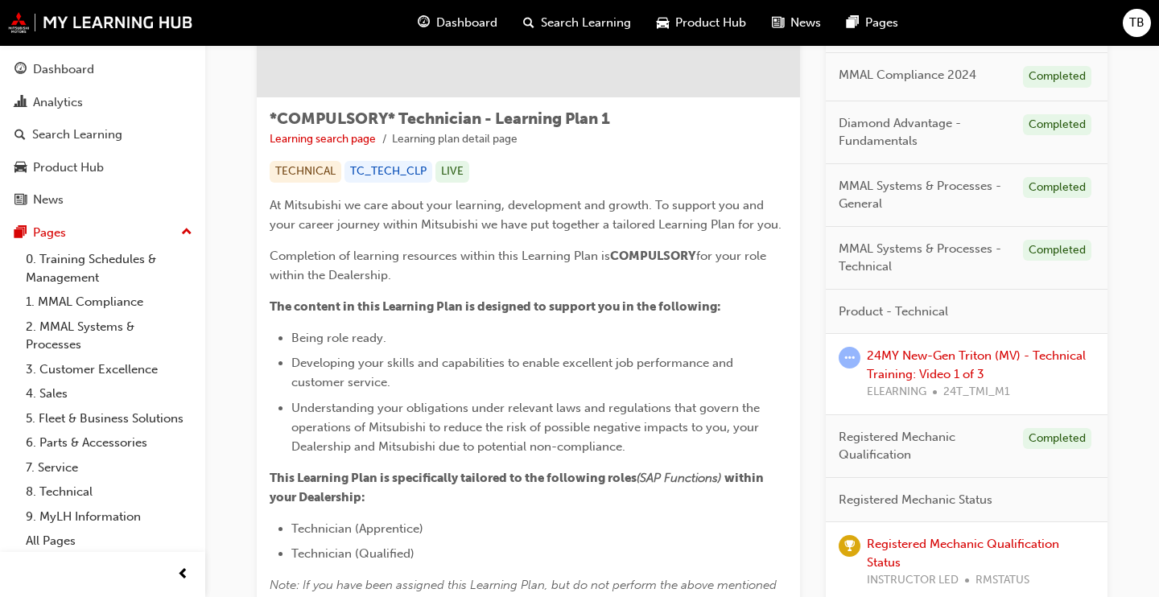
scroll to position [237, 0]
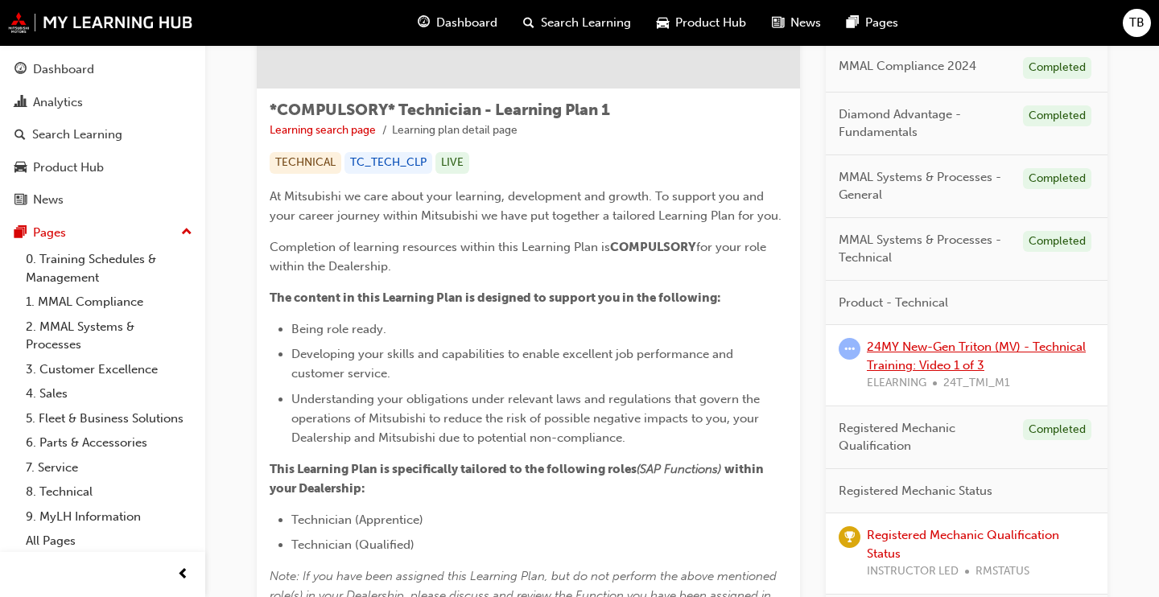
click at [920, 351] on link "24MY New-Gen Triton (MV) - Technical Training: Video 1 of 3" at bounding box center [976, 356] width 219 height 33
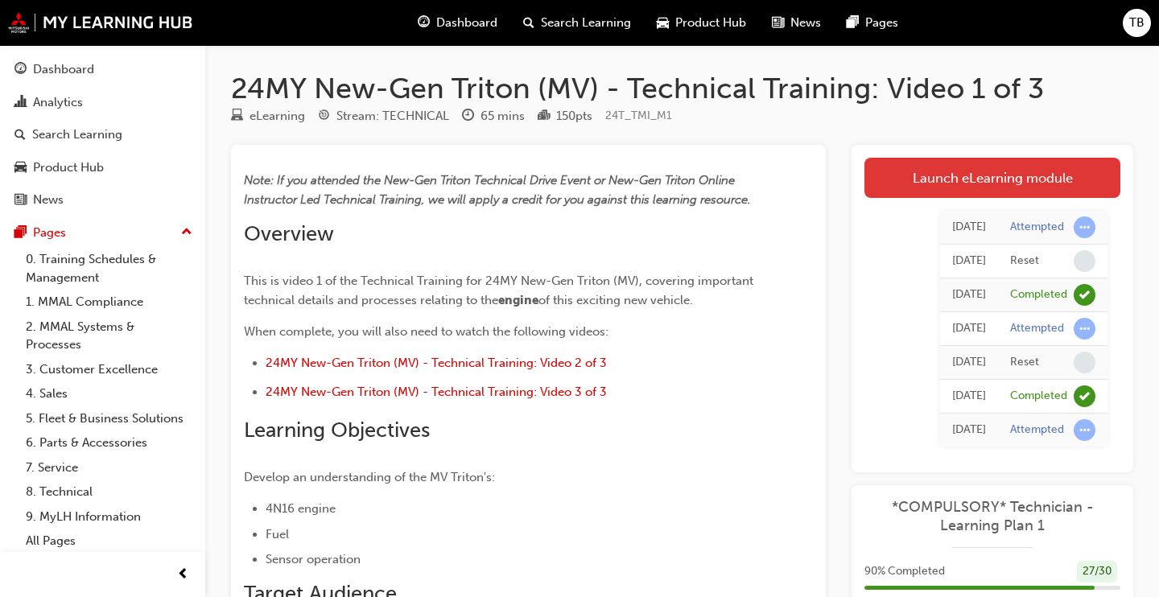
click at [933, 195] on link "Launch eLearning module" at bounding box center [992, 178] width 256 height 40
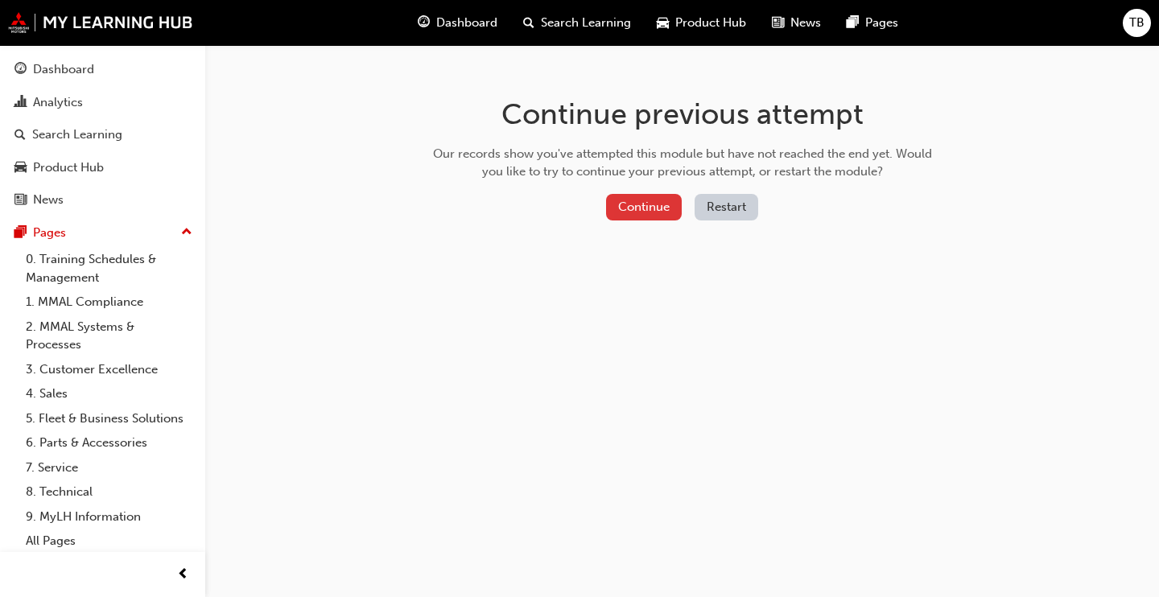
click at [652, 201] on button "Continue" at bounding box center [644, 207] width 76 height 27
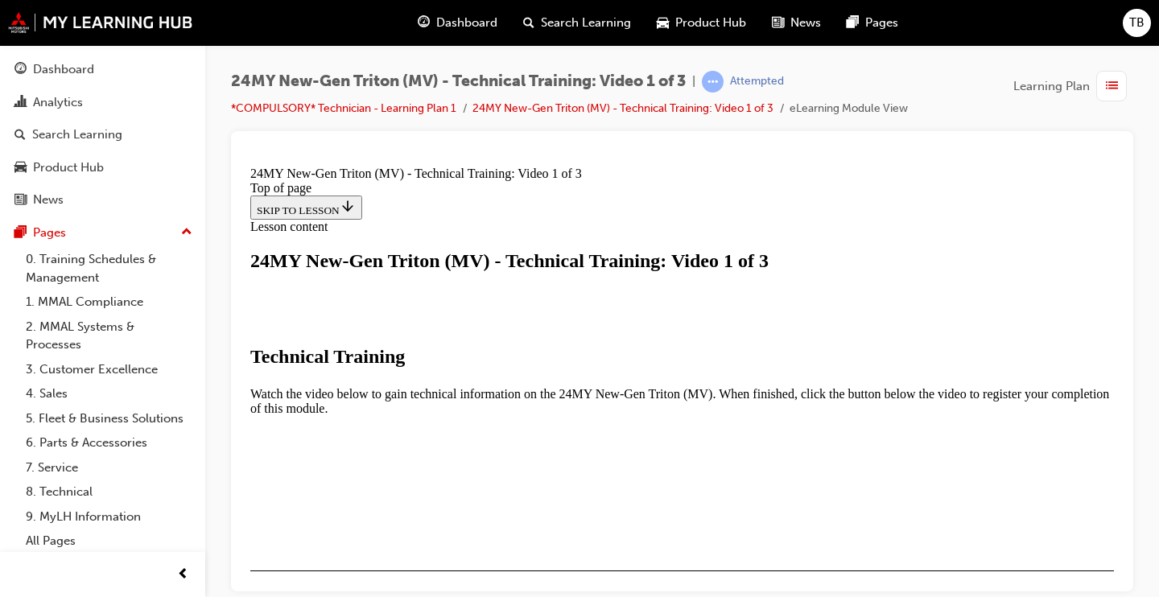
scroll to position [382, 0]
